Goal: Complete application form: Complete application form

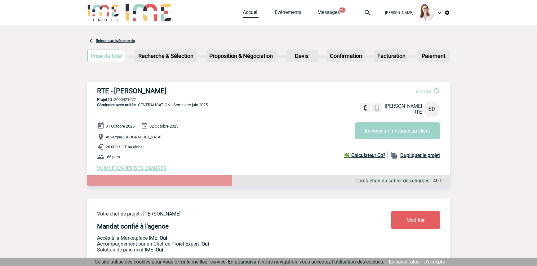
click at [243, 14] on link "Accueil" at bounding box center [251, 13] width 16 height 9
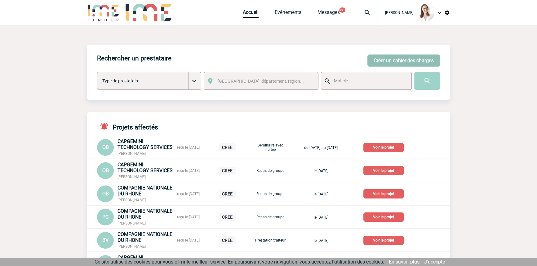
click at [378, 63] on button "Créer un cahier des charges" at bounding box center [403, 61] width 73 height 12
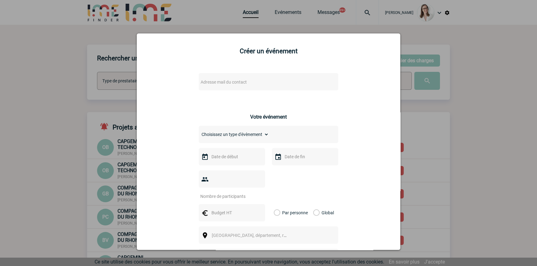
click at [241, 82] on span "Adresse mail du contact" at bounding box center [224, 82] width 46 height 5
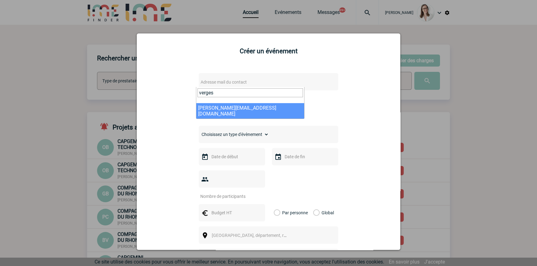
type input "verges"
select select "128534"
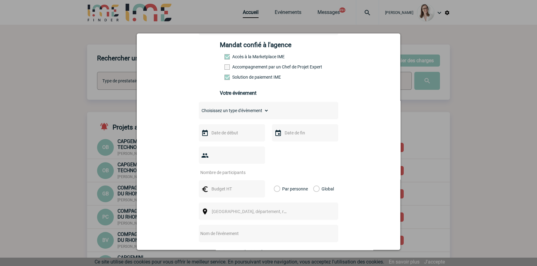
scroll to position [94, 0]
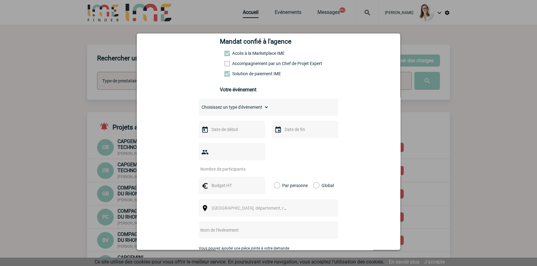
click at [243, 111] on select "Choisissez un type d'évènement Séminaire avec nuitée Séminaire sans nuitée Repa…" at bounding box center [234, 107] width 70 height 9
select select "5"
click at [199, 105] on select "Choisissez un type d'évènement Séminaire avec nuitée Séminaire sans nuitée Repa…" at bounding box center [234, 107] width 70 height 9
click at [224, 134] on input "text" at bounding box center [231, 130] width 43 height 8
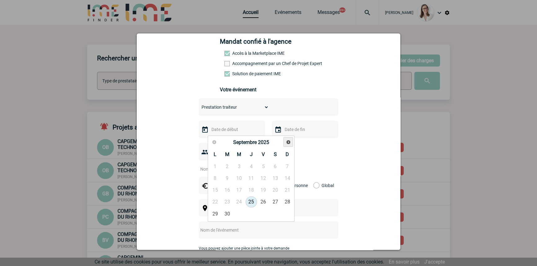
click at [285, 140] on link "Suivant" at bounding box center [288, 142] width 10 height 10
click at [249, 178] on link "9" at bounding box center [250, 178] width 11 height 11
type input "[DATE]"
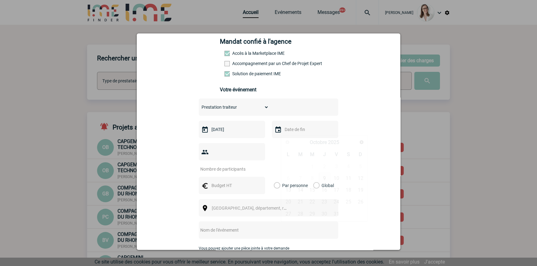
click at [289, 129] on input "text" at bounding box center [304, 130] width 43 height 8
click at [325, 178] on link "9" at bounding box center [324, 178] width 11 height 11
type input "[DATE]"
click at [232, 165] on input "number" at bounding box center [228, 169] width 58 height 8
click at [241, 165] on input "number" at bounding box center [228, 169] width 58 height 8
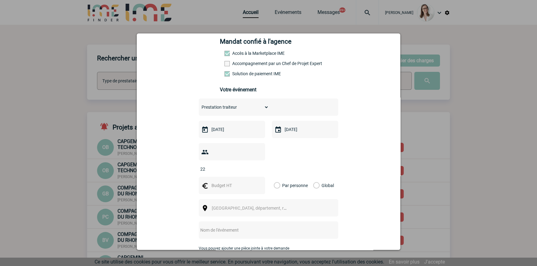
type input "22"
click at [231, 177] on div at bounding box center [232, 185] width 66 height 17
click at [229, 182] on input "text" at bounding box center [231, 186] width 43 height 8
click at [235, 182] on input "text" at bounding box center [231, 186] width 43 height 8
type input "704"
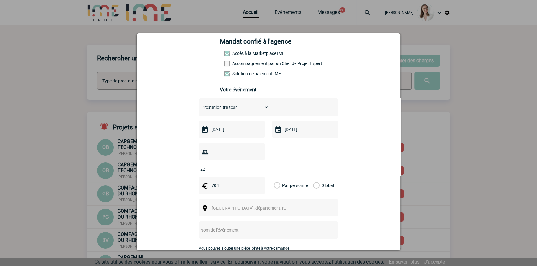
click at [315, 177] on label "Global" at bounding box center [315, 185] width 4 height 17
click at [0, 0] on input "Global" at bounding box center [0, 0] width 0 height 0
click at [248, 204] on span "[GEOGRAPHIC_DATA], département, région..." at bounding box center [251, 208] width 85 height 9
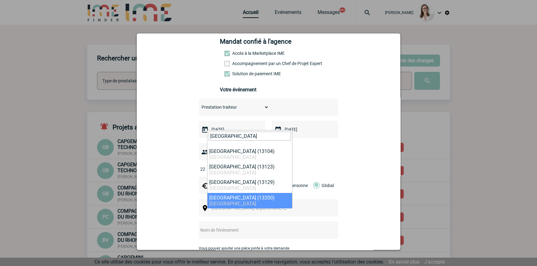
type input "[GEOGRAPHIC_DATA]"
select select "7199"
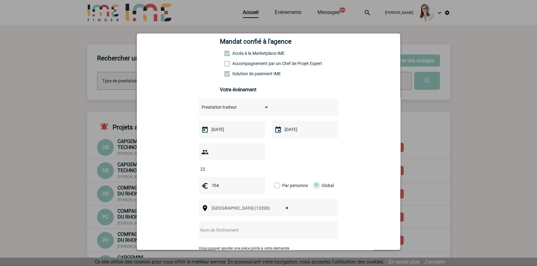
click at [235, 222] on div at bounding box center [268, 230] width 139 height 17
click at [236, 226] on input "text" at bounding box center [260, 230] width 123 height 8
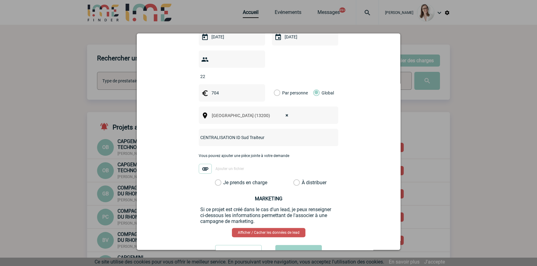
scroll to position [203, 0]
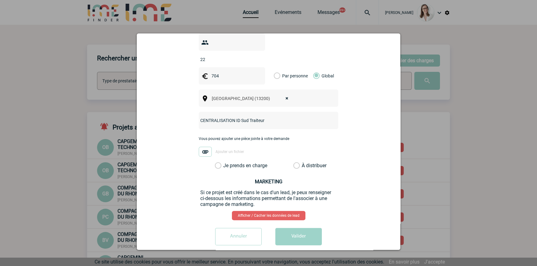
type input "CENTRALISATION ID Sud Traiteur"
click at [225, 163] on label "Je prends en charge" at bounding box center [220, 166] width 11 height 6
click at [0, 0] on input "Je prends en charge" at bounding box center [0, 0] width 0 height 0
click at [298, 233] on button "Valider" at bounding box center [298, 236] width 46 height 17
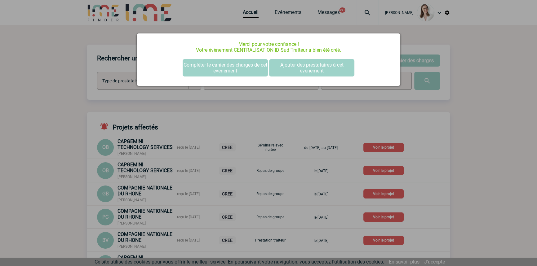
click at [216, 55] on div "Merci pour votre confiance ! Votre évènement CENTRALISATION ID Sud Traiteur a b…" at bounding box center [268, 59] width 263 height 52
click at [214, 69] on button "Compléter le cahier des charges de cet événement" at bounding box center [225, 67] width 85 height 17
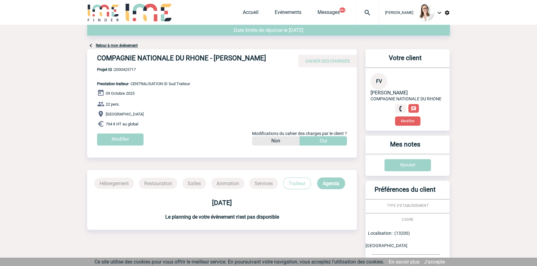
click at [127, 71] on span "Projet ID : 2000425717" at bounding box center [143, 69] width 93 height 5
copy span "2000425717"
